Goal: Information Seeking & Learning: Check status

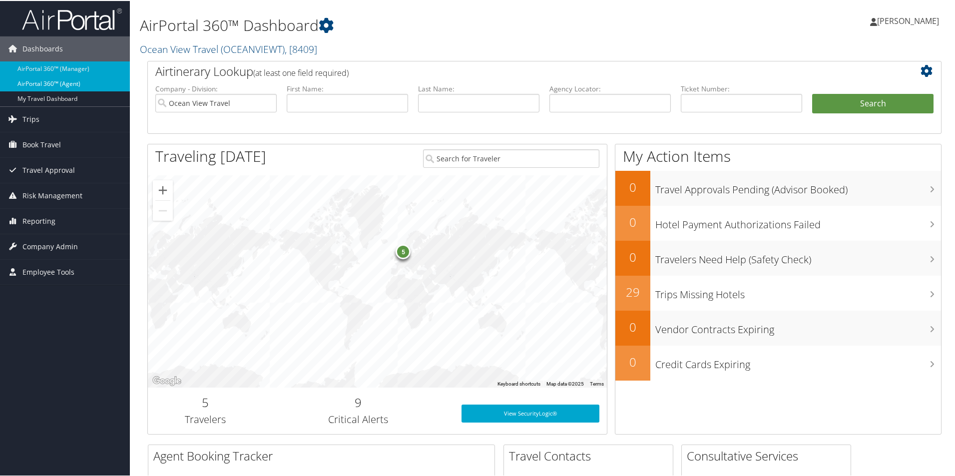
click at [74, 82] on link "AirPortal 360™ (Agent)" at bounding box center [65, 82] width 130 height 15
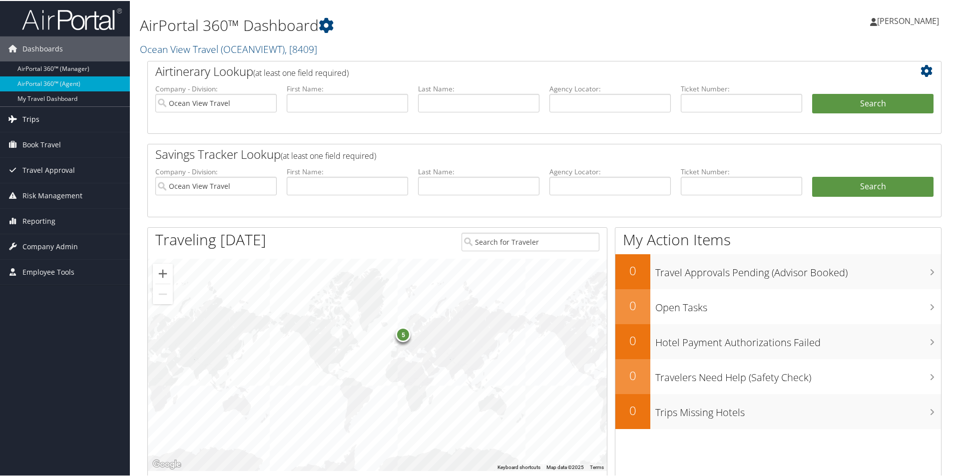
click at [42, 115] on link "Trips" at bounding box center [65, 118] width 130 height 25
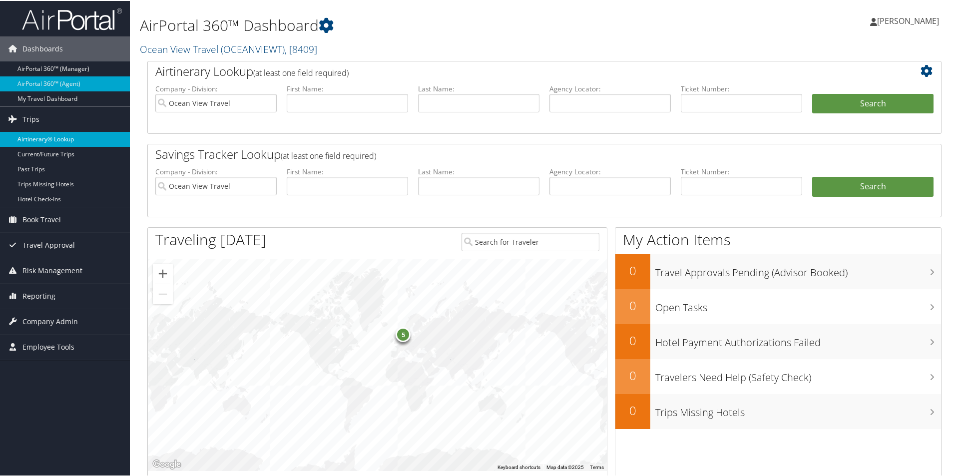
click at [60, 136] on link "Airtinerary® Lookup" at bounding box center [65, 138] width 130 height 15
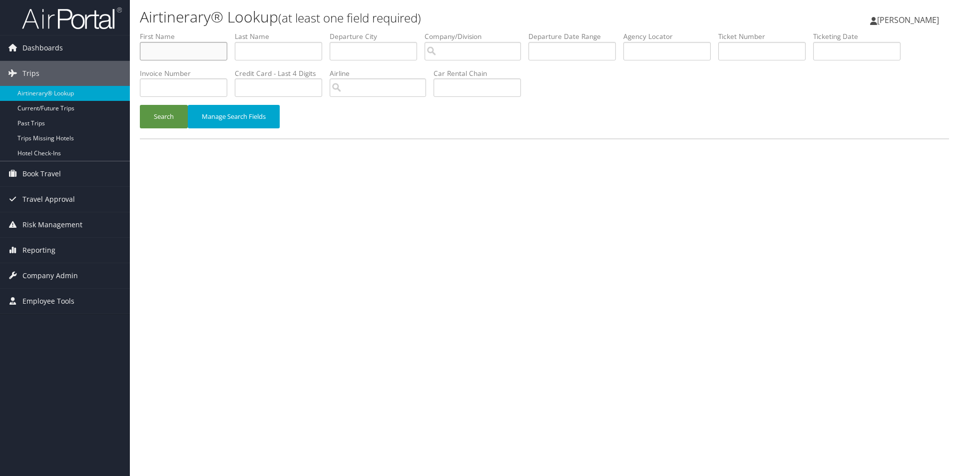
click at [183, 51] on input "text" at bounding box center [183, 51] width 87 height 18
type input "carole"
click at [271, 55] on input "text" at bounding box center [278, 51] width 87 height 18
type input "migden"
click at [160, 114] on button "Search" at bounding box center [164, 116] width 48 height 23
